Goal: Task Accomplishment & Management: Use online tool/utility

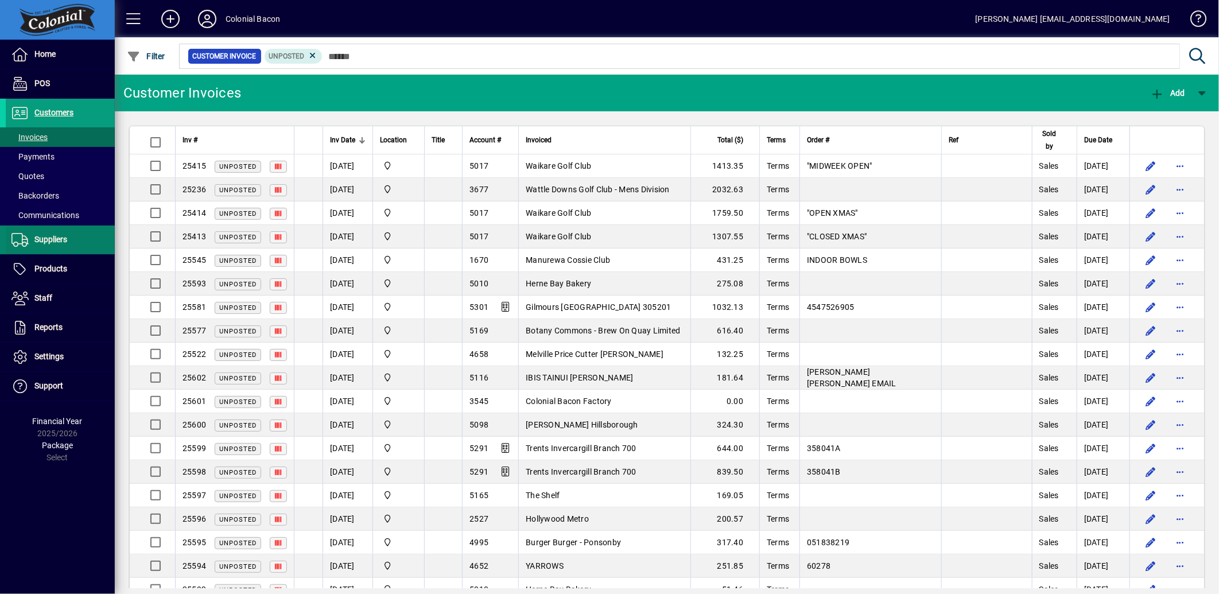
click at [58, 240] on span "Suppliers" at bounding box center [50, 239] width 33 height 9
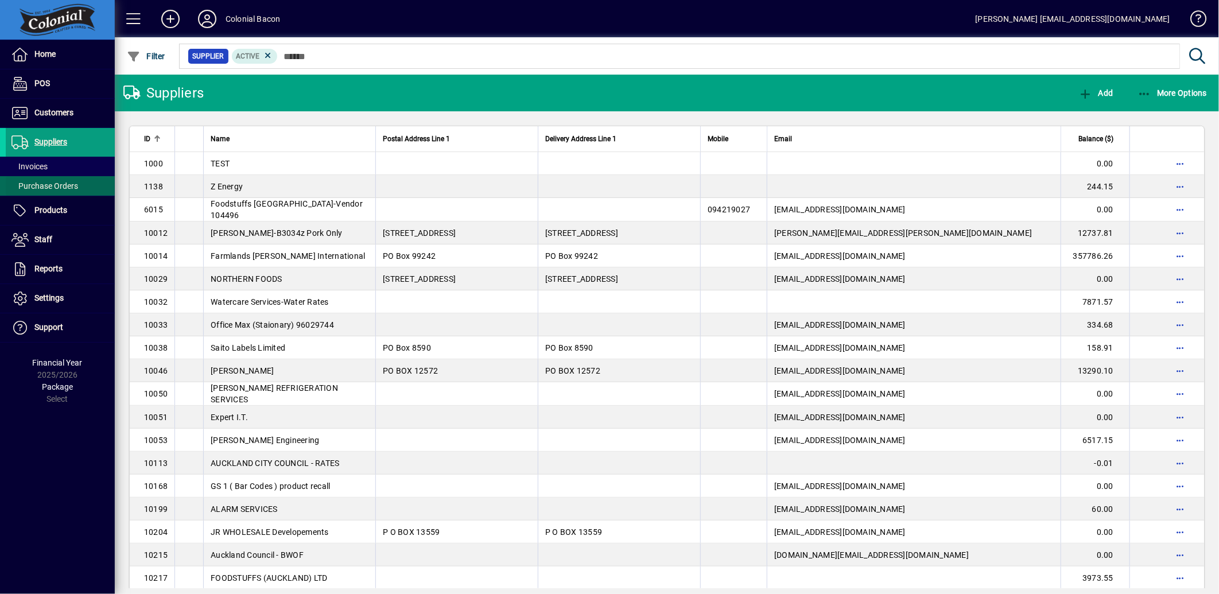
click at [41, 186] on span "Purchase Orders" at bounding box center [44, 185] width 67 height 9
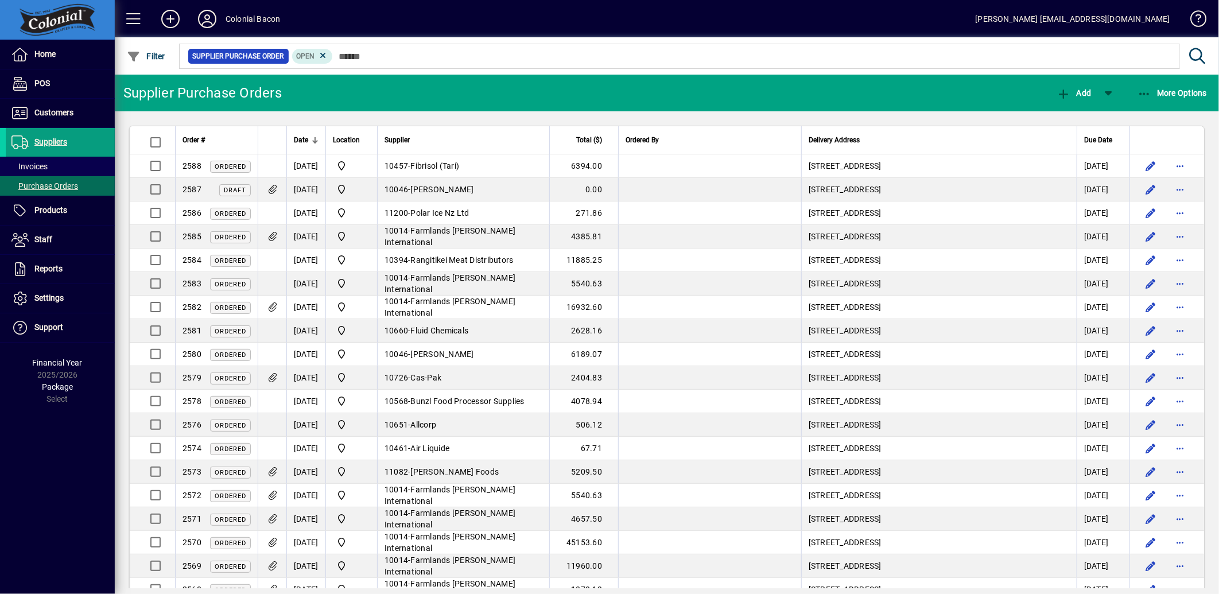
drag, startPoint x: 459, startPoint y: 449, endPoint x: 600, endPoint y: 413, distance: 145.2
click at [450, 449] on span "Air Liquide" at bounding box center [430, 448] width 39 height 9
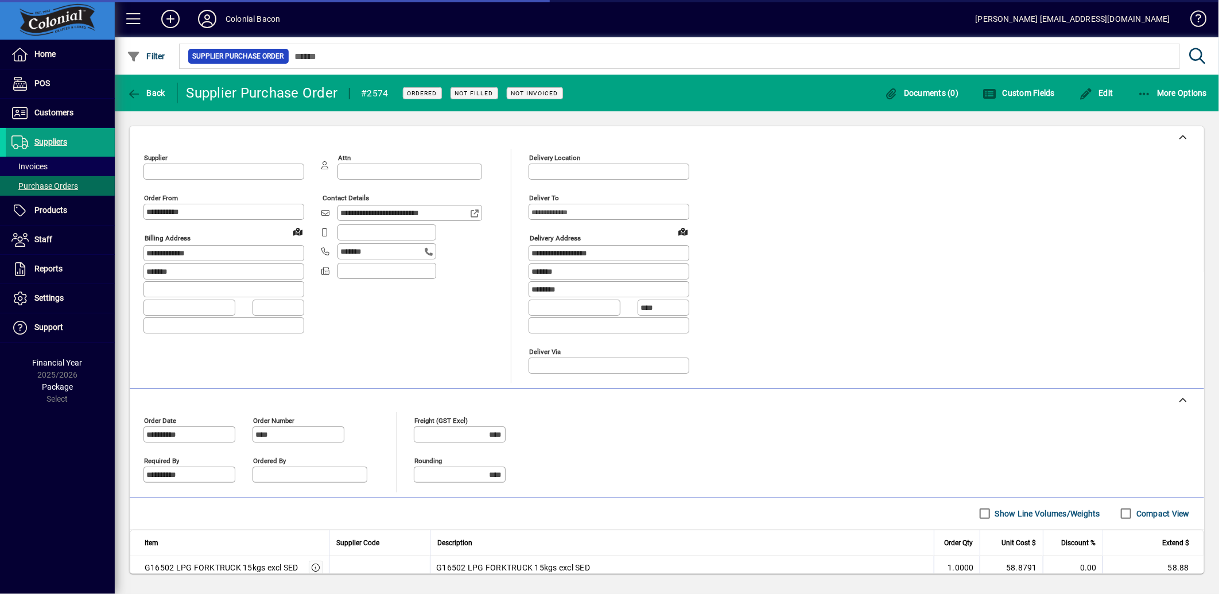
type input "**********"
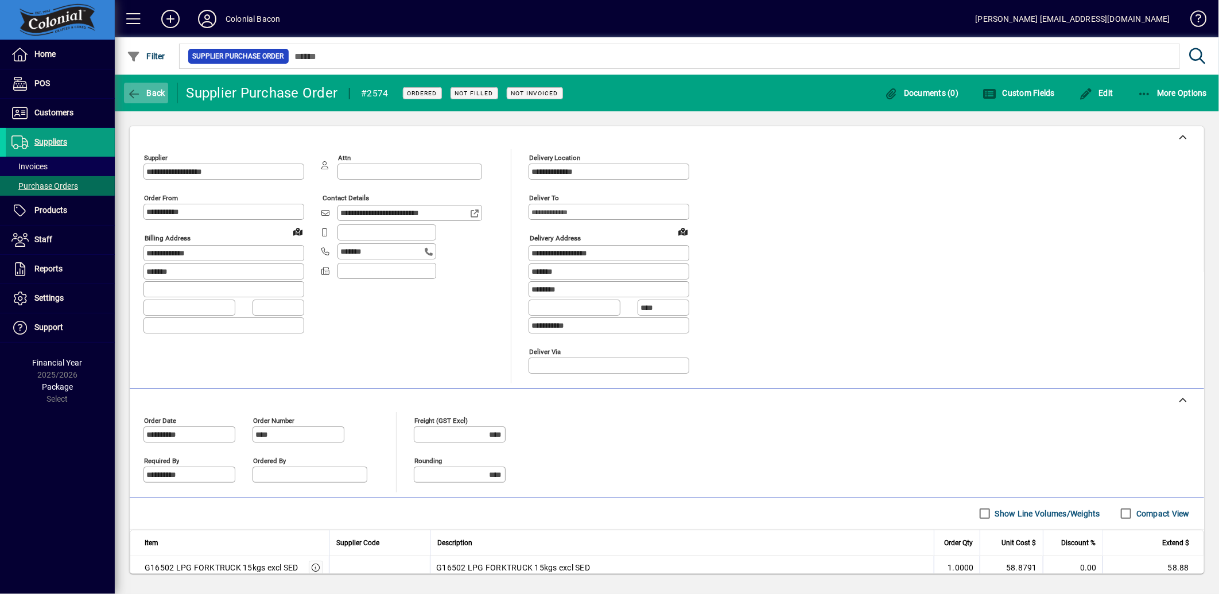
click at [136, 96] on icon "button" at bounding box center [134, 93] width 14 height 11
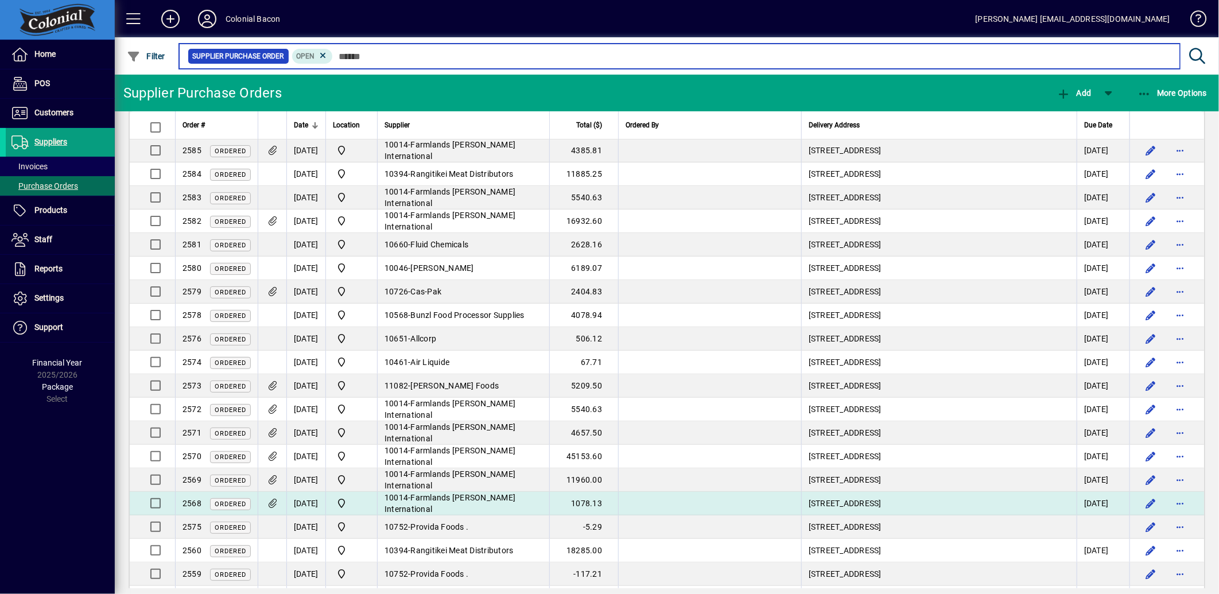
scroll to position [64, 0]
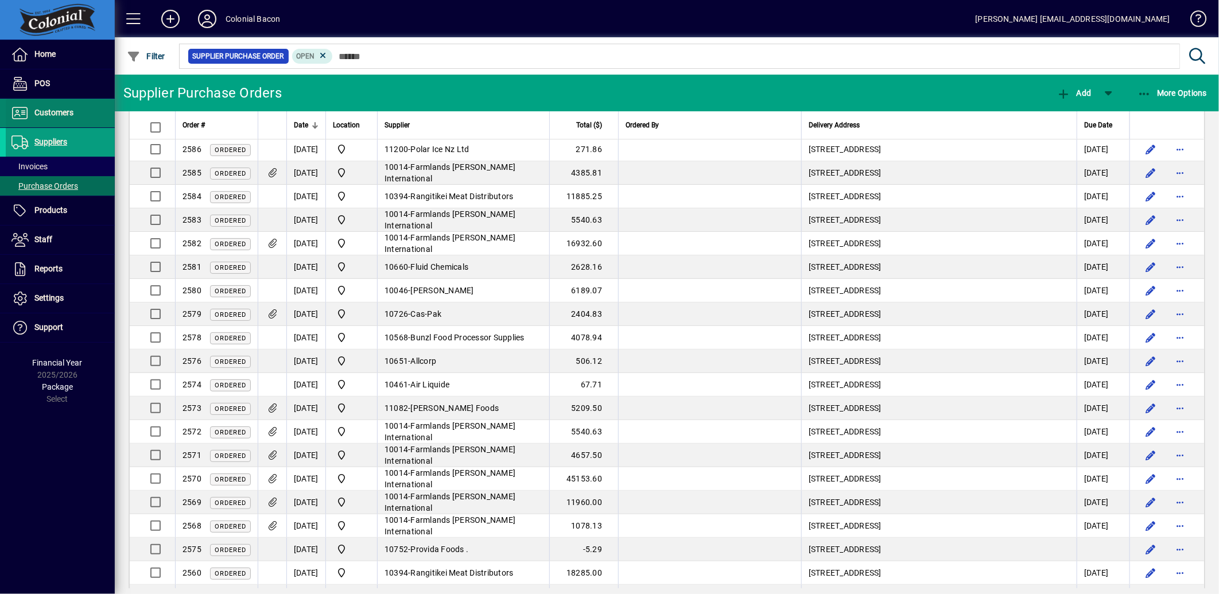
click at [41, 115] on span "Customers" at bounding box center [53, 112] width 39 height 9
